Goal: Transaction & Acquisition: Obtain resource

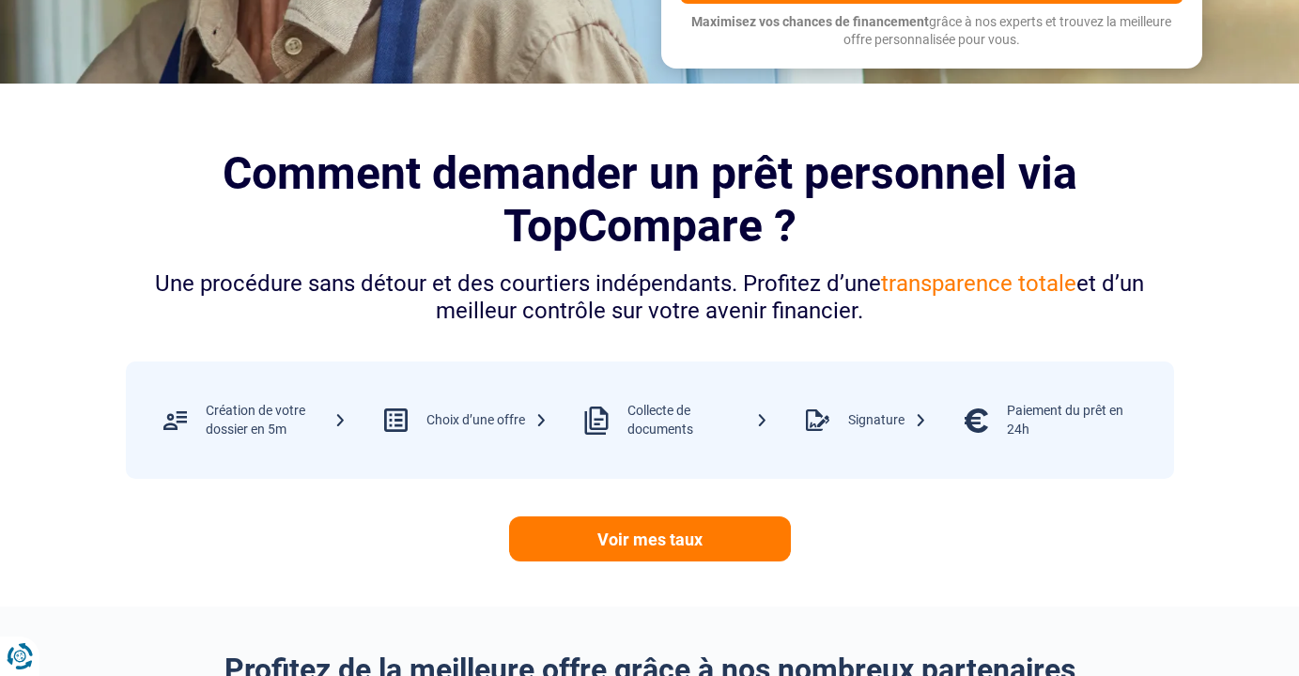
scroll to position [650, 0]
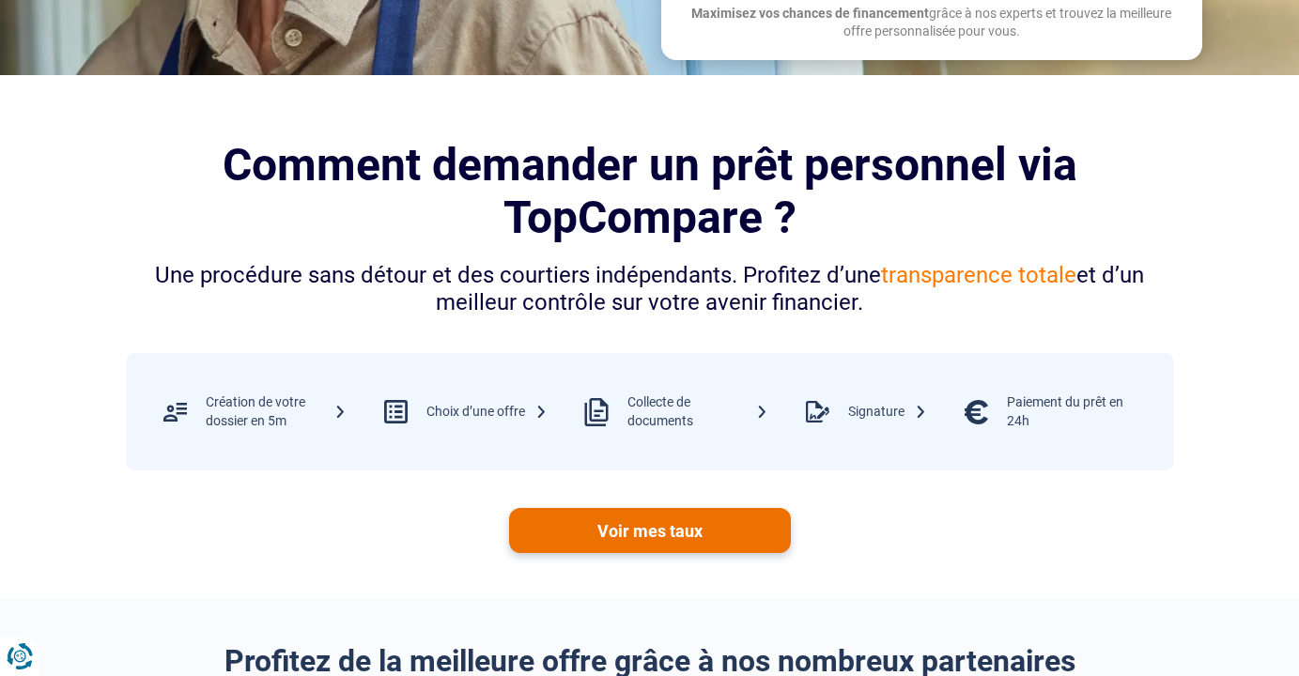
click at [666, 530] on link "Voir mes taux" at bounding box center [650, 530] width 282 height 45
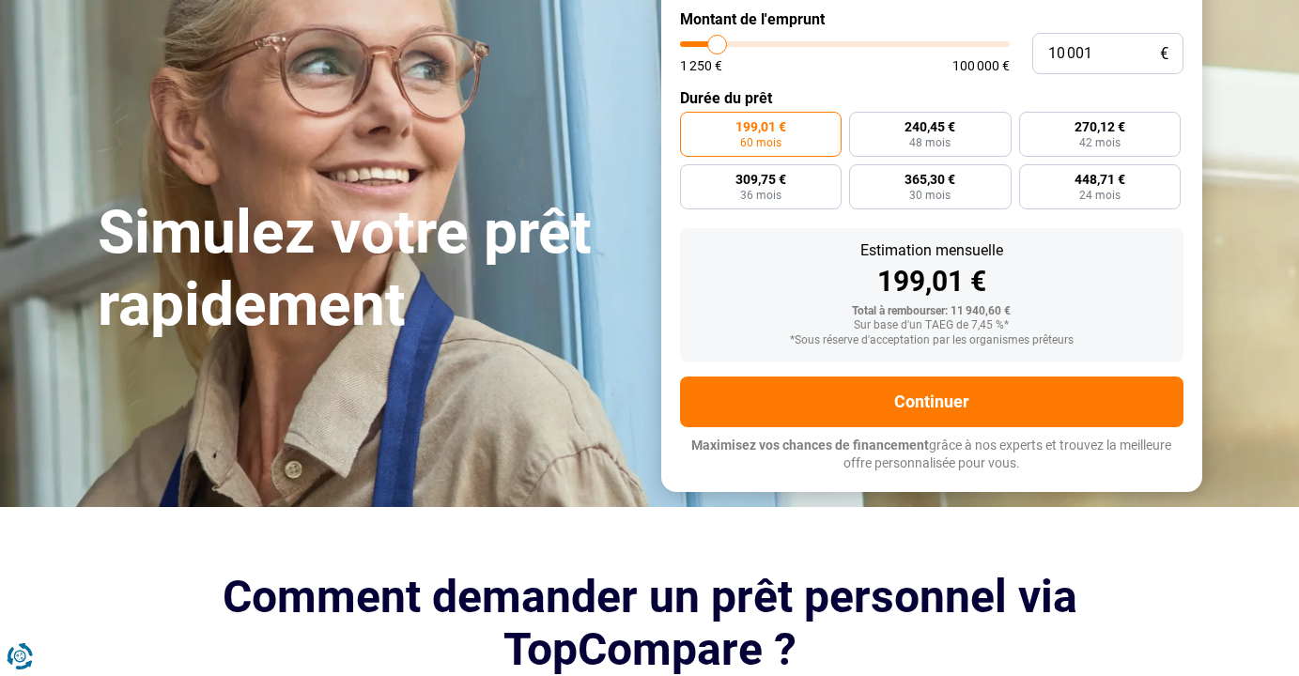
scroll to position [210, 0]
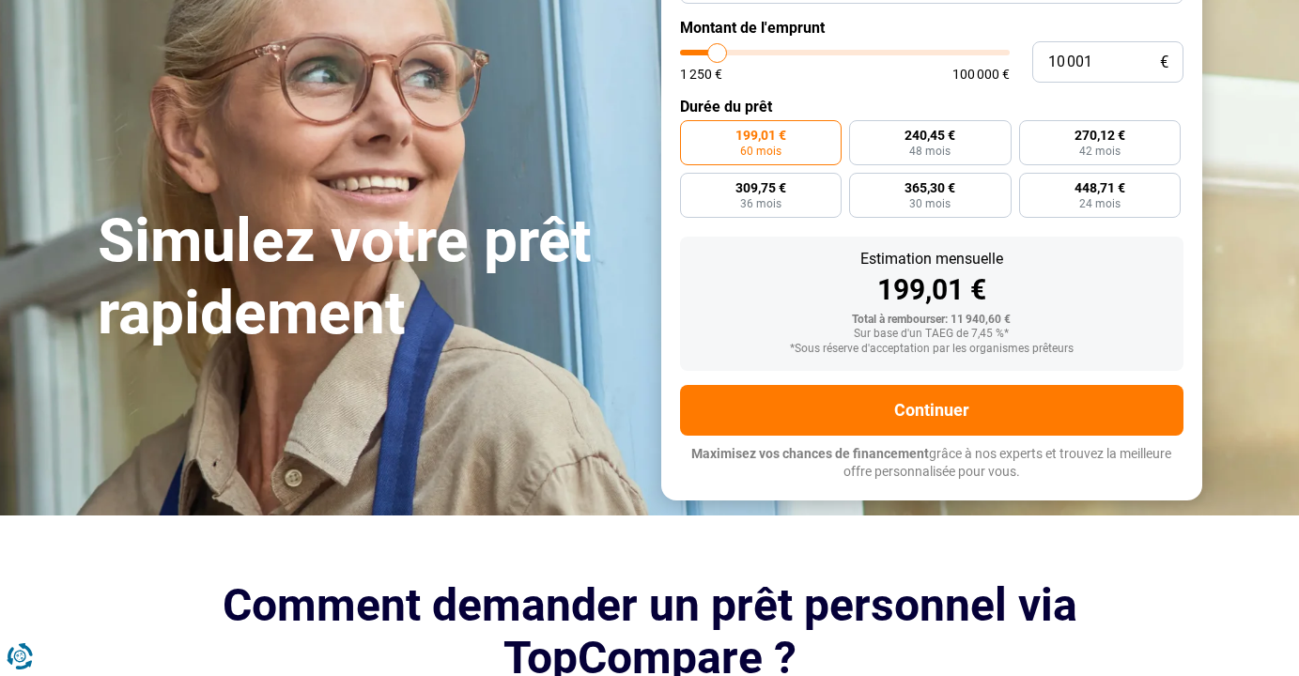
type input "42 500"
type input "42500"
click at [819, 50] on input "range" at bounding box center [845, 53] width 330 height 6
radio input "false"
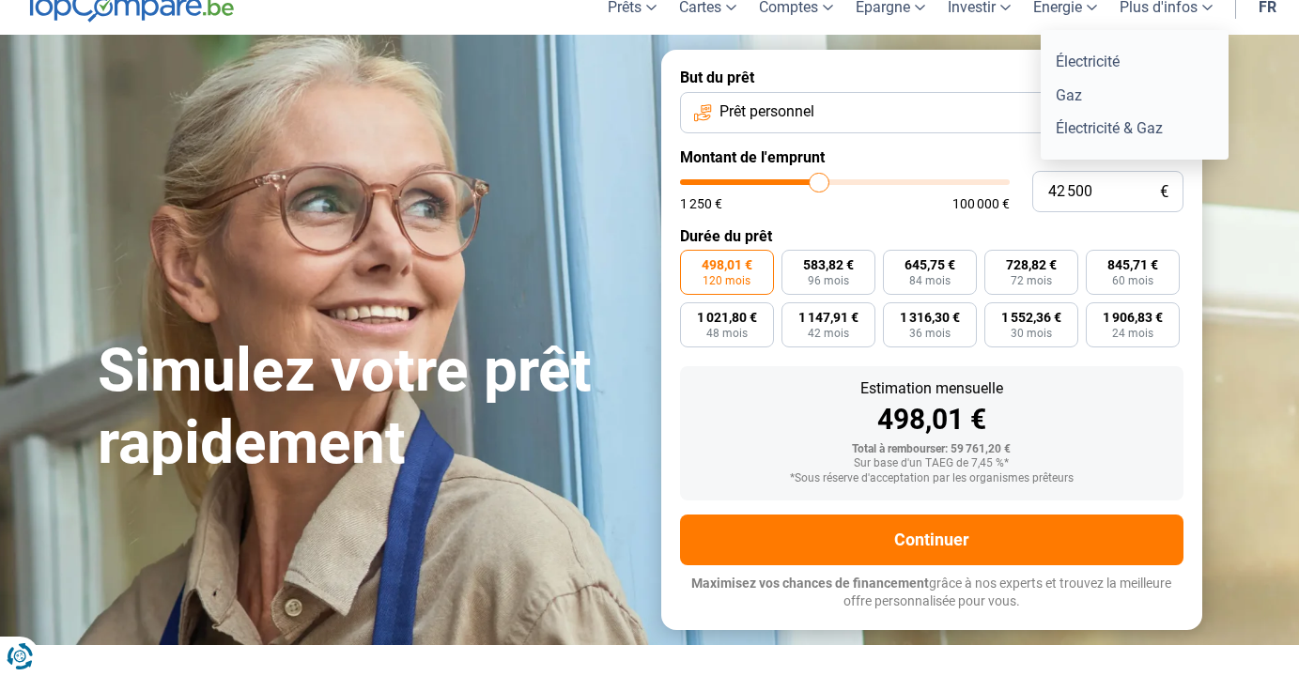
scroll to position [9, 0]
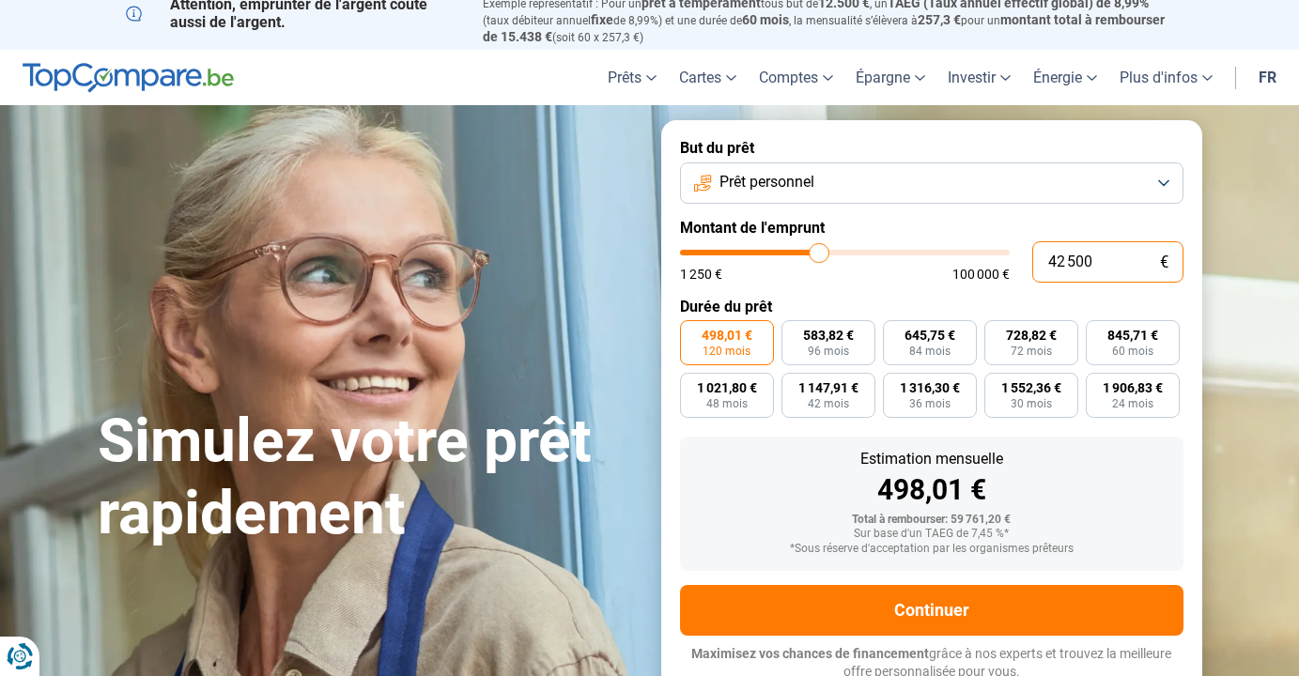
drag, startPoint x: 1095, startPoint y: 261, endPoint x: 1013, endPoint y: 261, distance: 82.7
click at [1012, 261] on div "42 500 € 1 250 € 100 000 €" at bounding box center [932, 261] width 504 height 41
type input "1"
type input "1250"
type input "15"
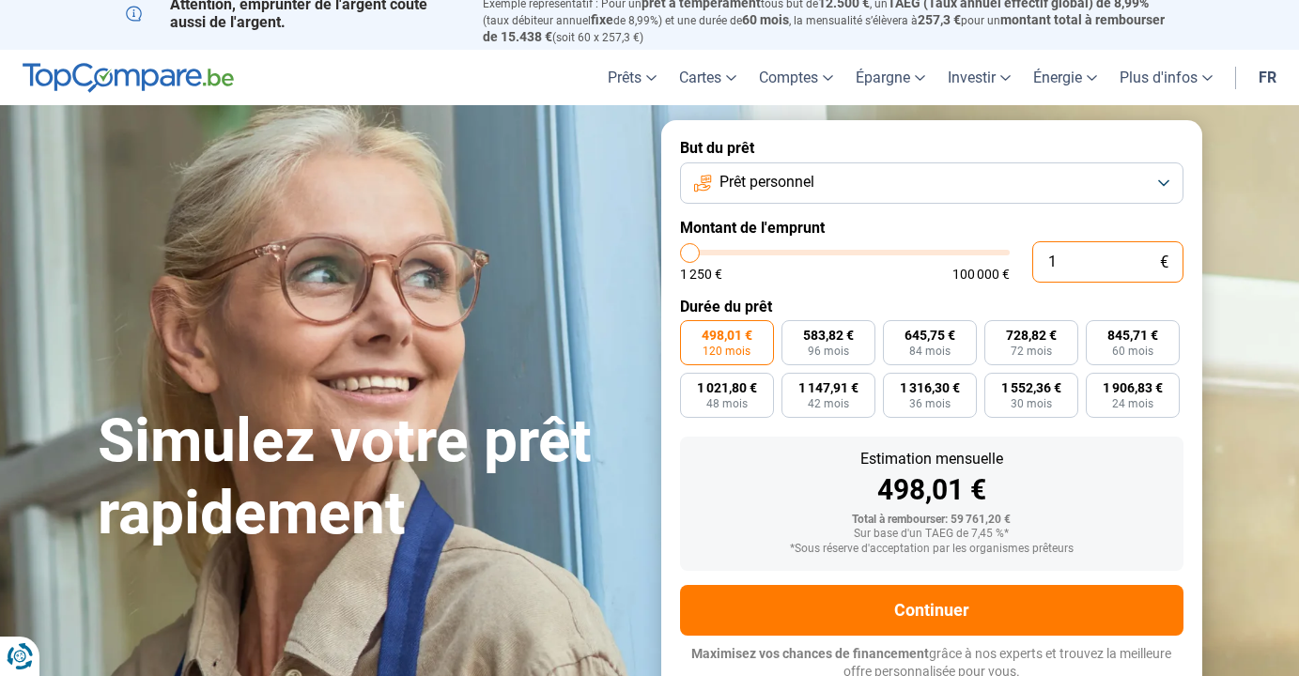
type input "1250"
type input "150"
type input "1250"
type input "1 500"
type input "1500"
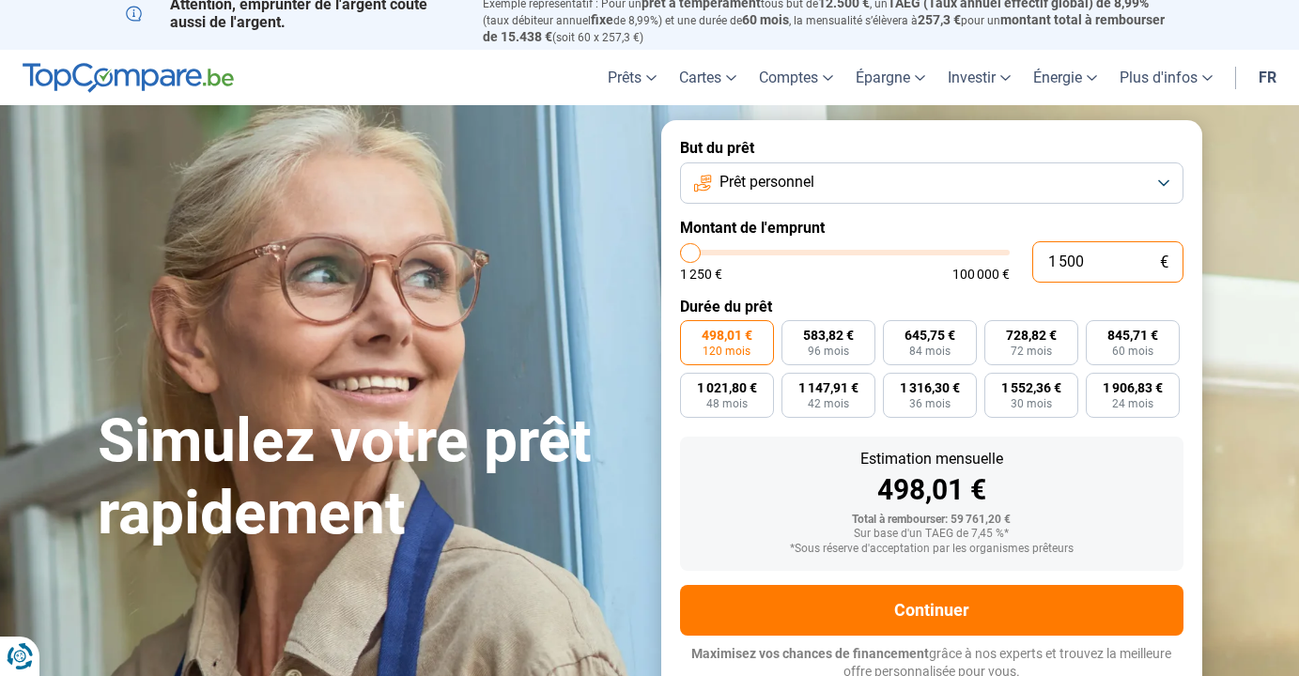
type input "15 000"
type input "15000"
radio input "true"
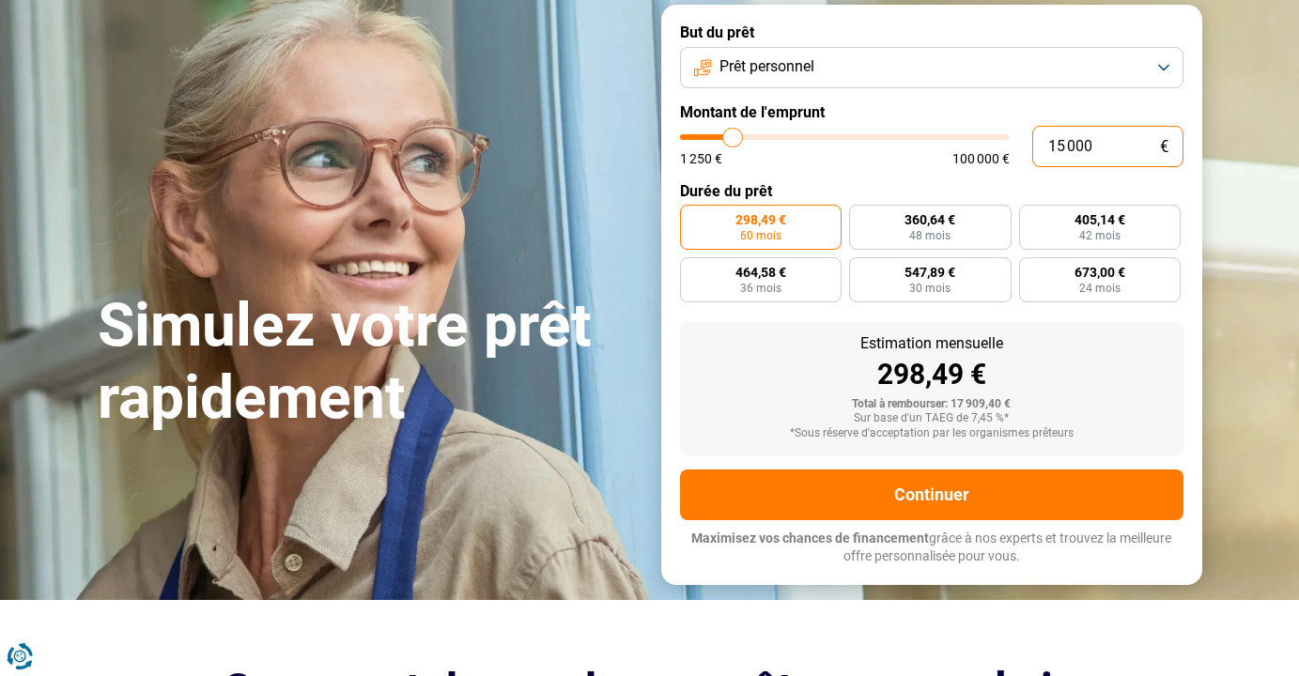
scroll to position [126, 0]
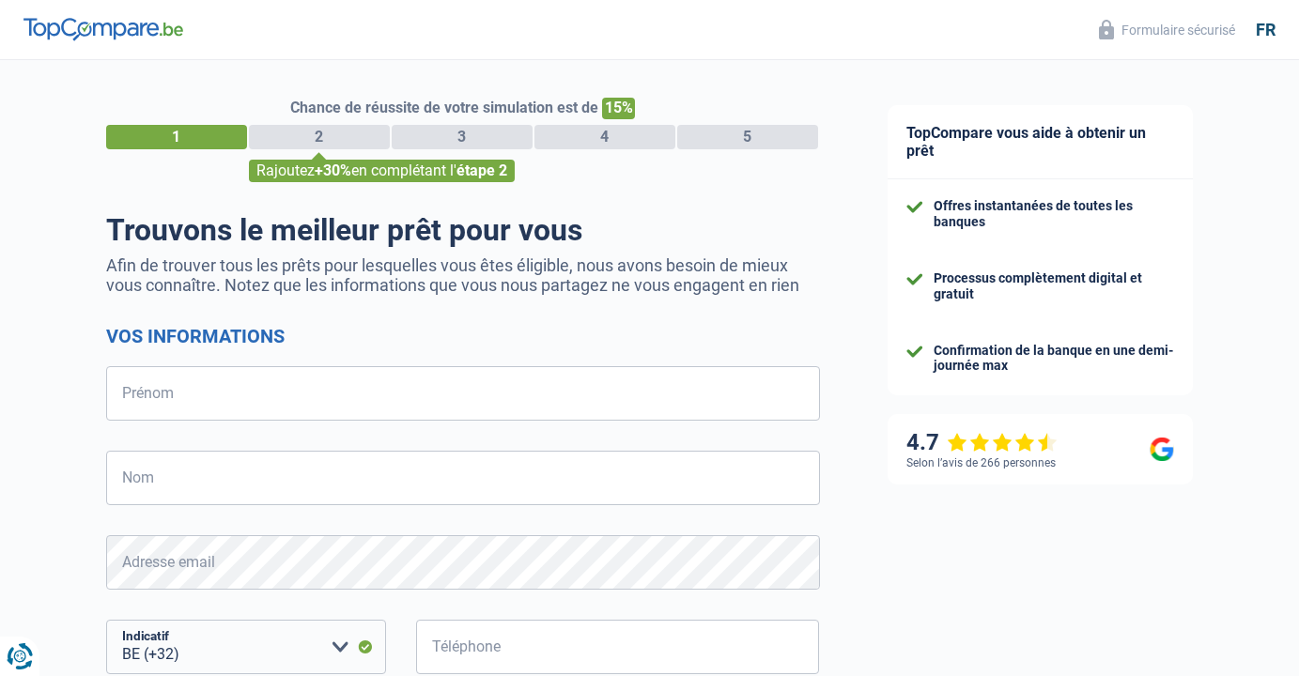
select select "32"
